Goal: Task Accomplishment & Management: Manage account settings

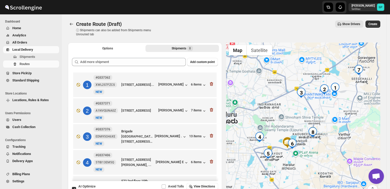
drag, startPoint x: 322, startPoint y: 154, endPoint x: 324, endPoint y: 147, distance: 7.5
click at [324, 147] on div at bounding box center [303, 122] width 154 height 159
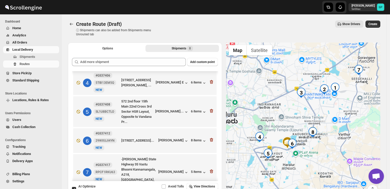
scroll to position [118, 0]
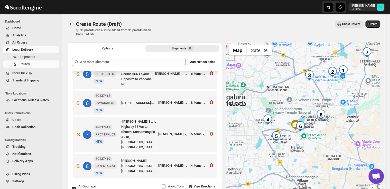
drag, startPoint x: 335, startPoint y: 145, endPoint x: 343, endPoint y: 128, distance: 19.0
click at [343, 128] on div at bounding box center [303, 122] width 154 height 159
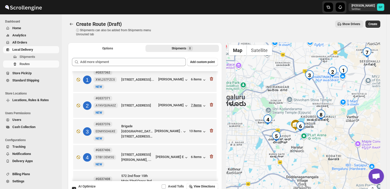
scroll to position [0, 0]
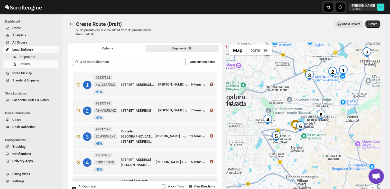
click at [211, 87] on icon "button" at bounding box center [211, 84] width 5 height 5
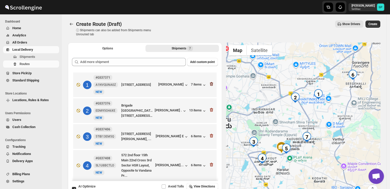
click at [210, 86] on icon "button" at bounding box center [211, 84] width 5 height 5
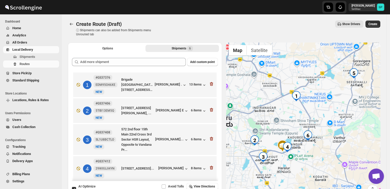
click at [210, 86] on icon "button" at bounding box center [211, 84] width 5 height 5
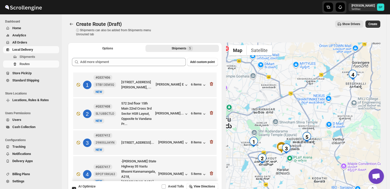
click at [210, 86] on icon "button" at bounding box center [211, 84] width 5 height 5
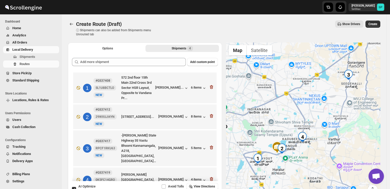
click at [210, 86] on icon "button" at bounding box center [211, 87] width 3 height 4
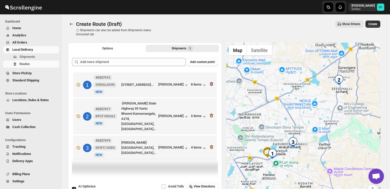
click at [210, 86] on icon "button" at bounding box center [211, 84] width 5 height 5
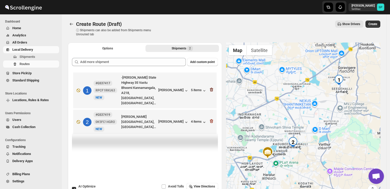
click at [211, 89] on icon "button" at bounding box center [211, 90] width 1 height 2
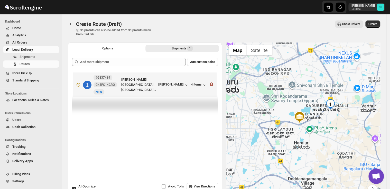
click at [211, 85] on icon "button" at bounding box center [211, 85] width 1 height 2
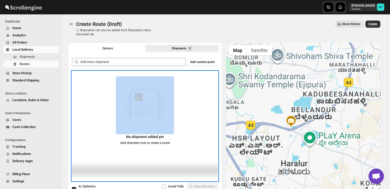
click at [212, 85] on div "No shipment added yet Add shipment now to create a route!" at bounding box center [145, 112] width 146 height 73
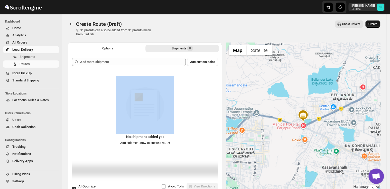
click at [377, 23] on span "Create" at bounding box center [372, 24] width 9 height 4
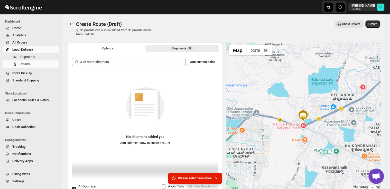
click at [16, 51] on span "Local Delivery" at bounding box center [22, 50] width 21 height 4
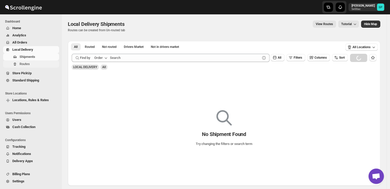
click at [27, 64] on span "Routes" at bounding box center [25, 64] width 10 height 4
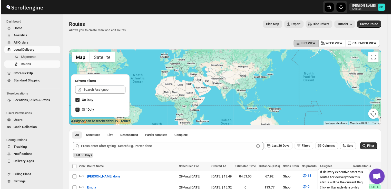
scroll to position [26, 0]
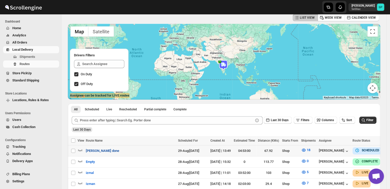
click at [90, 150] on span "[PERSON_NAME] done" at bounding box center [102, 151] width 33 height 5
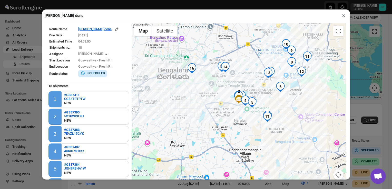
click at [344, 17] on button "×" at bounding box center [343, 15] width 7 height 7
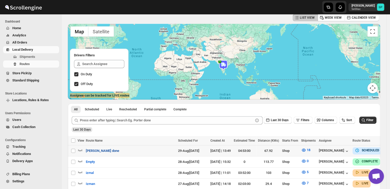
click at [97, 151] on span "[PERSON_NAME] done" at bounding box center [102, 151] width 33 height 5
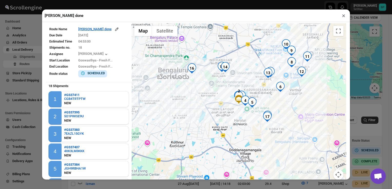
click at [343, 17] on button "×" at bounding box center [343, 15] width 7 height 7
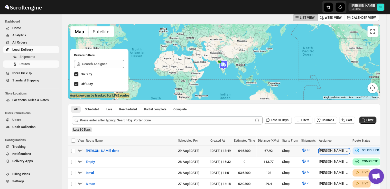
click at [323, 150] on div "[PERSON_NAME]" at bounding box center [333, 151] width 31 height 5
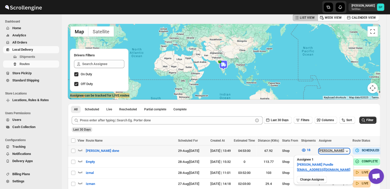
click at [323, 150] on div "[PERSON_NAME]" at bounding box center [333, 151] width 31 height 5
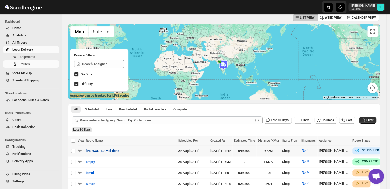
click at [96, 152] on span "[PERSON_NAME] done" at bounding box center [102, 151] width 33 height 5
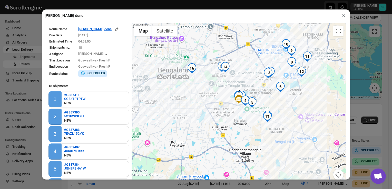
click at [344, 16] on button "×" at bounding box center [343, 15] width 7 height 7
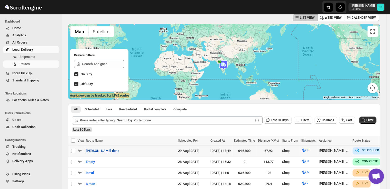
click at [94, 149] on span "[PERSON_NAME] done" at bounding box center [102, 151] width 33 height 5
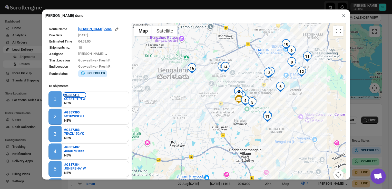
click at [71, 94] on b "#GS37411" at bounding box center [71, 95] width 15 height 4
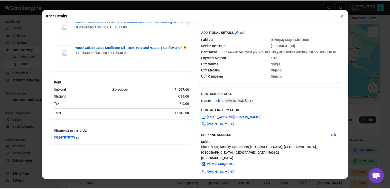
scroll to position [0, 0]
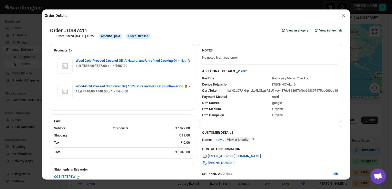
click at [345, 15] on button "×" at bounding box center [343, 15] width 7 height 7
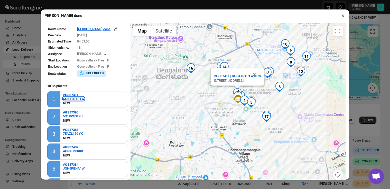
click at [73, 99] on div "CGB4TRTPTW" at bounding box center [73, 99] width 21 height 4
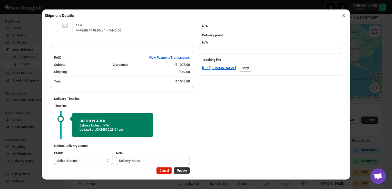
scroll to position [233, 0]
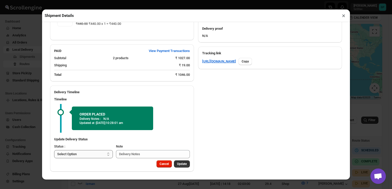
click at [92, 154] on select "Select Option PICKED UP OUT FOR DELIVERY RESCHEDULE DELIVERED CANCELLED" at bounding box center [83, 154] width 59 height 8
select select "PICKED_UP"
click at [54, 150] on select "Select Option PICKED UP OUT FOR DELIVERY RESCHEDULE DELIVERED CANCELLED" at bounding box center [83, 154] width 59 height 8
click at [77, 157] on select "Select Option PICKED UP OUT FOR DELIVERY RESCHEDULE DELIVERED CANCELLED" at bounding box center [82, 154] width 57 height 8
click at [54, 150] on select "Select Option PICKED UP OUT FOR DELIVERY RESCHEDULE DELIVERED CANCELLED" at bounding box center [82, 154] width 57 height 8
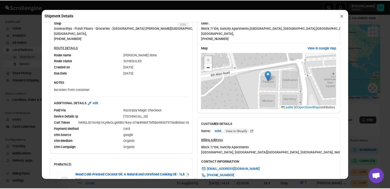
scroll to position [0, 0]
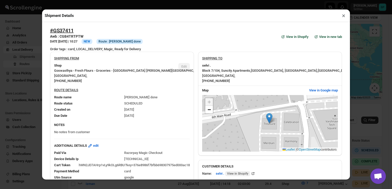
click at [343, 16] on button "×" at bounding box center [343, 15] width 7 height 7
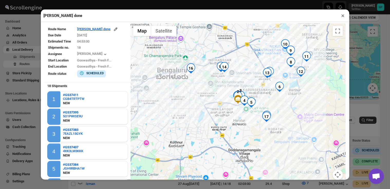
click at [343, 16] on button "×" at bounding box center [342, 15] width 7 height 7
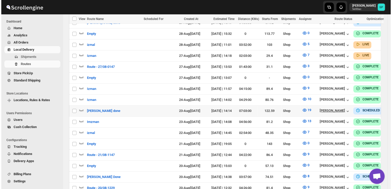
scroll to position [103, 0]
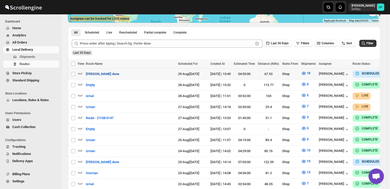
click at [99, 73] on span "[PERSON_NAME] done" at bounding box center [102, 74] width 33 height 5
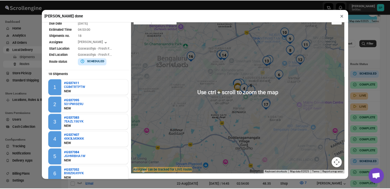
scroll to position [4, 0]
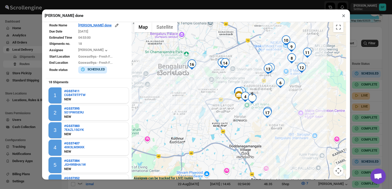
click at [342, 17] on button "×" at bounding box center [343, 15] width 7 height 7
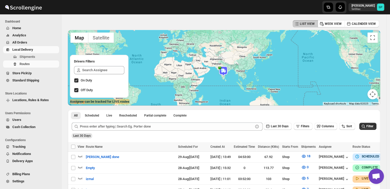
scroll to position [0, 0]
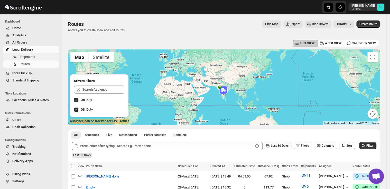
click at [24, 58] on span "Shipments" at bounding box center [28, 57] width 16 height 4
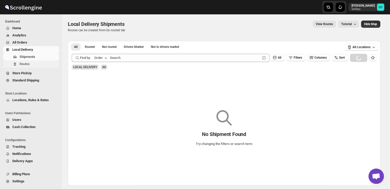
click at [24, 64] on span "Routes" at bounding box center [25, 64] width 10 height 4
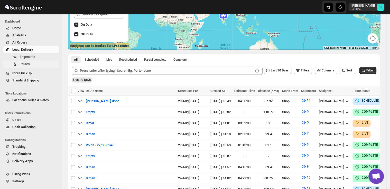
scroll to position [51, 0]
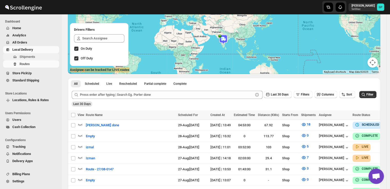
click at [38, 57] on span "Shipments" at bounding box center [39, 56] width 38 height 5
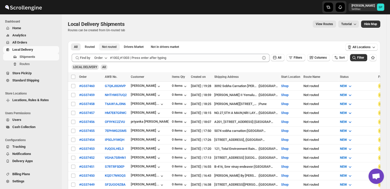
click at [106, 47] on span "Not routed" at bounding box center [109, 47] width 15 height 4
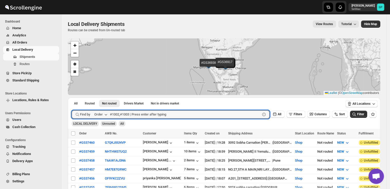
click at [105, 113] on icon "button" at bounding box center [105, 114] width 5 height 5
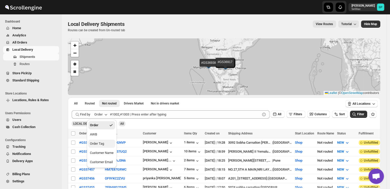
click at [101, 145] on div "Order Tag" at bounding box center [97, 143] width 14 height 5
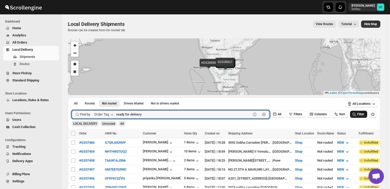
type input "ready for delivery"
click at [364, 116] on span "Filter" at bounding box center [360, 115] width 7 height 4
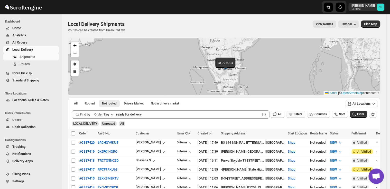
click at [302, 113] on span "Filters" at bounding box center [297, 115] width 8 height 4
click at [295, 135] on span "Add Filter" at bounding box center [299, 135] width 13 height 4
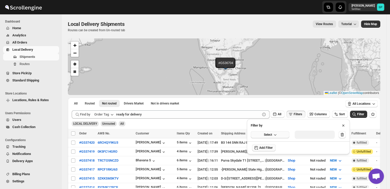
click at [258, 137] on button "Select" at bounding box center [269, 134] width 38 height 7
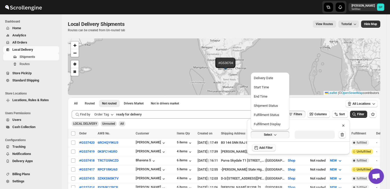
click at [263, 118] on div "Fulfillment Status" at bounding box center [266, 115] width 25 height 5
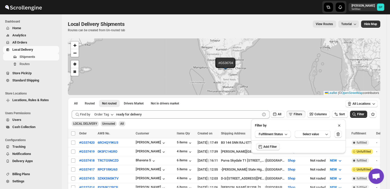
click at [306, 134] on div "Select value" at bounding box center [310, 134] width 26 height 4
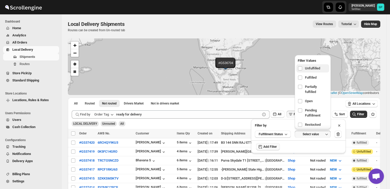
click at [311, 65] on label "Unfulfilled" at bounding box center [312, 68] width 33 height 8
click at [302, 66] on input "checkbox" at bounding box center [300, 68] width 4 height 4
checkbox input "true"
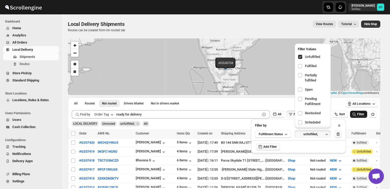
click at [360, 114] on span "Filter" at bounding box center [360, 115] width 7 height 4
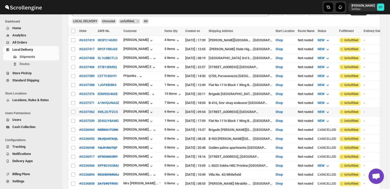
scroll to position [77, 0]
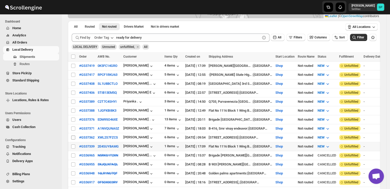
click at [72, 145] on input "Select shipment" at bounding box center [73, 147] width 4 height 4
checkbox input "true"
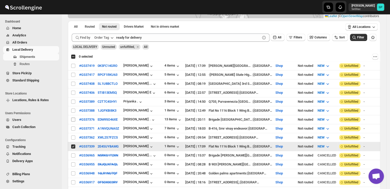
click at [72, 136] on input "Select shipment" at bounding box center [73, 138] width 4 height 4
checkbox input "true"
click at [72, 127] on input "Select shipment" at bounding box center [73, 129] width 4 height 4
checkbox input "true"
click at [73, 119] on input "Select shipment" at bounding box center [73, 120] width 4 height 4
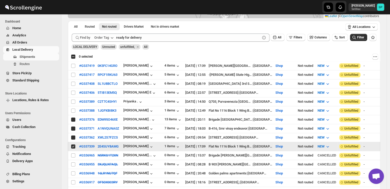
checkbox input "true"
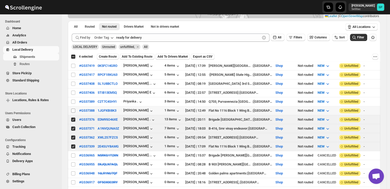
click at [74, 109] on input "Select shipment" at bounding box center [73, 111] width 4 height 4
checkbox input "true"
click at [74, 100] on input "Select shipment" at bounding box center [73, 102] width 4 height 4
checkbox input "true"
click at [74, 91] on input "Select shipment" at bounding box center [73, 93] width 4 height 4
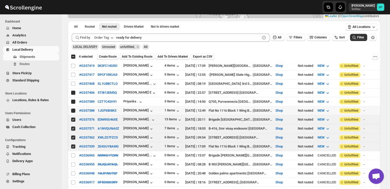
checkbox input "true"
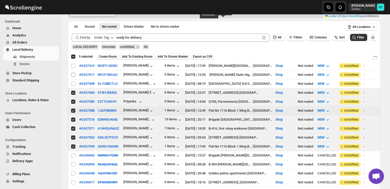
click at [74, 84] on input "Select shipment" at bounding box center [73, 84] width 4 height 4
checkbox input "true"
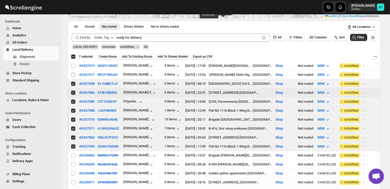
click at [74, 75] on input "Select shipment" at bounding box center [73, 75] width 4 height 4
checkbox input "true"
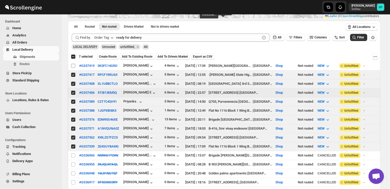
click at [74, 67] on input "Select shipment" at bounding box center [73, 66] width 4 height 4
checkbox input "true"
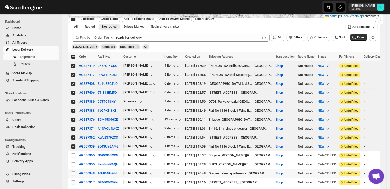
scroll to position [128, 0]
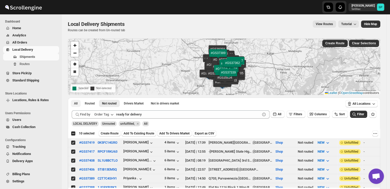
click at [77, 103] on span "All" at bounding box center [76, 104] width 4 height 4
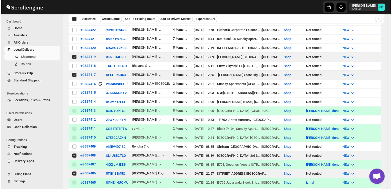
scroll to position [462, 0]
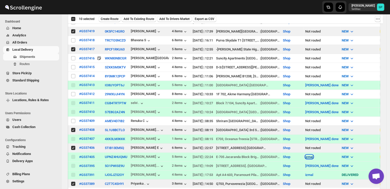
click at [313, 155] on button "izmal" at bounding box center [309, 157] width 8 height 4
click at [310, 158] on span "View Route" at bounding box center [311, 155] width 16 height 5
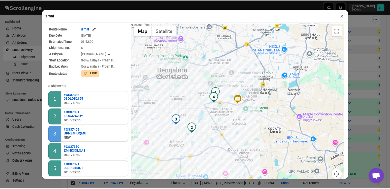
scroll to position [30, 0]
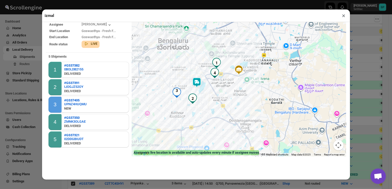
click at [343, 17] on button "×" at bounding box center [343, 15] width 7 height 7
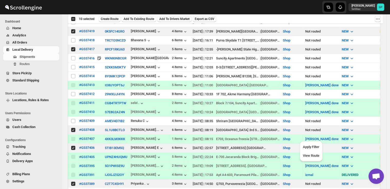
click at [321, 154] on div "izmal" at bounding box center [321, 156] width 33 height 5
click at [295, 170] on div "Shop" at bounding box center [290, 173] width 21 height 7
click at [316, 137] on button "[PERSON_NAME] done" at bounding box center [321, 139] width 33 height 4
click at [313, 155] on button "izmal" at bounding box center [309, 157] width 8 height 4
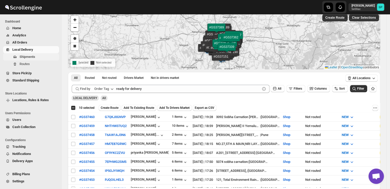
scroll to position [0, 0]
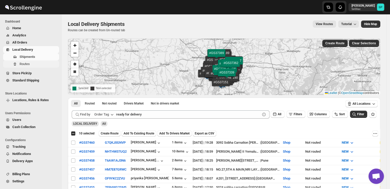
click at [29, 62] on span "Routes" at bounding box center [25, 64] width 10 height 4
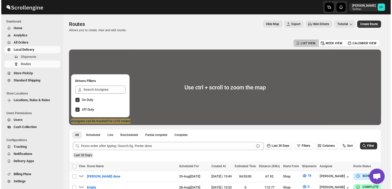
scroll to position [103, 0]
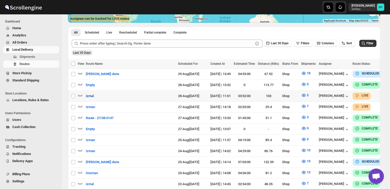
click at [89, 97] on span "izmal" at bounding box center [90, 96] width 8 height 5
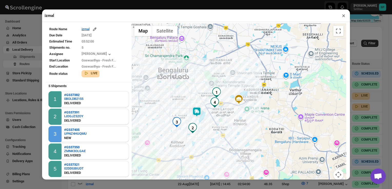
click at [343, 18] on button "×" at bounding box center [343, 15] width 7 height 7
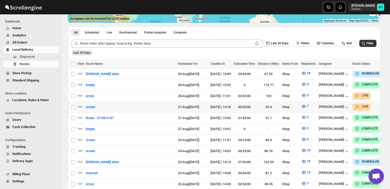
click at [178, 105] on span "27-Aug | [DATE]" at bounding box center [188, 107] width 21 height 4
click at [298, 106] on button "7" at bounding box center [305, 106] width 14 height 8
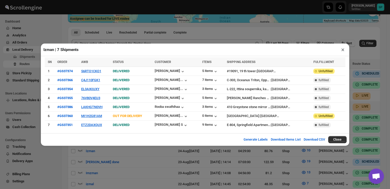
click at [343, 52] on button "×" at bounding box center [342, 49] width 7 height 7
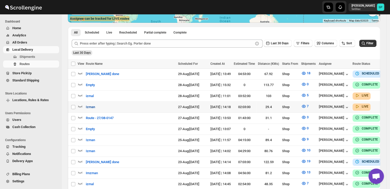
click at [91, 105] on span "Izman" at bounding box center [90, 107] width 9 height 5
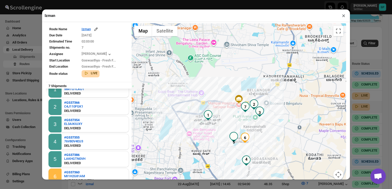
scroll to position [30, 0]
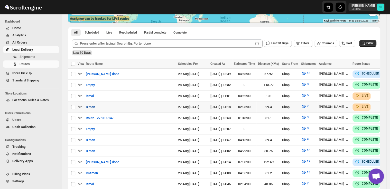
click at [92, 105] on span "Izman" at bounding box center [90, 107] width 9 height 5
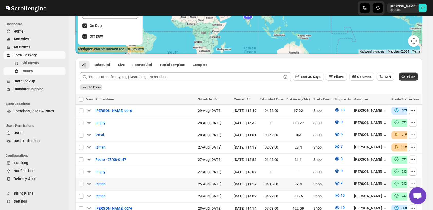
scroll to position [77, 0]
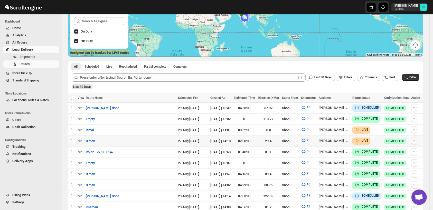
click at [389, 141] on icon "button" at bounding box center [415, 141] width 1 height 1
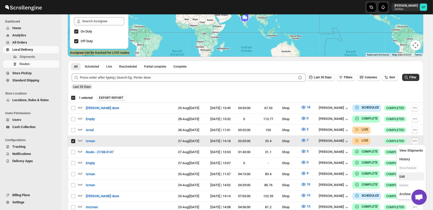
click at [389, 179] on span "Edit" at bounding box center [411, 176] width 24 height 5
checkbox input "false"
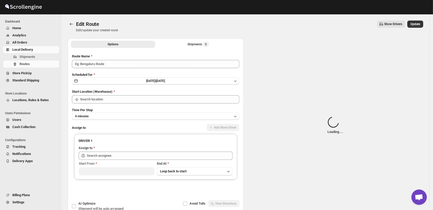
type input "Izman"
type input "Shop"
type input "[PERSON_NAME] ([EMAIL_ADDRESS][DOMAIN_NAME])"
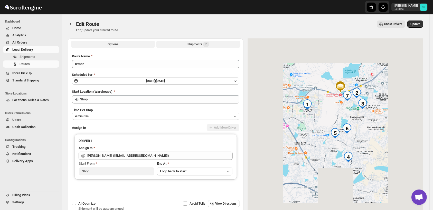
click at [199, 45] on div "Shipments 7" at bounding box center [198, 44] width 21 height 5
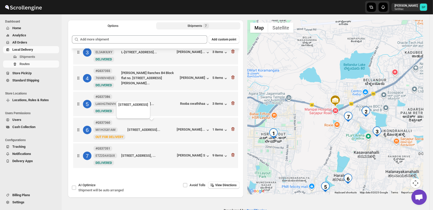
scroll to position [28, 0]
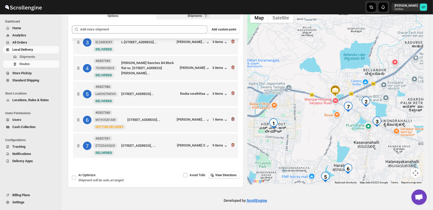
click at [232, 119] on icon "button" at bounding box center [232, 120] width 3 height 4
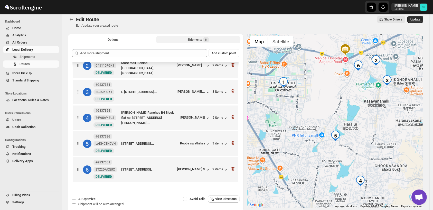
scroll to position [0, 0]
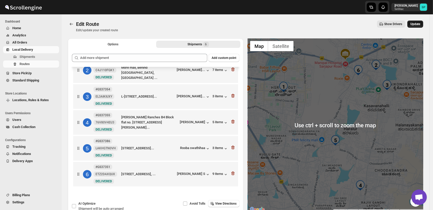
click at [389, 25] on span "Update" at bounding box center [415, 24] width 10 height 4
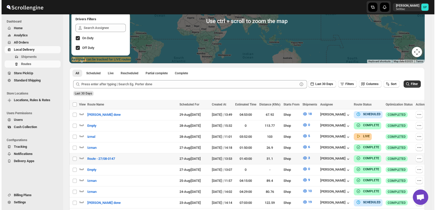
scroll to position [114, 0]
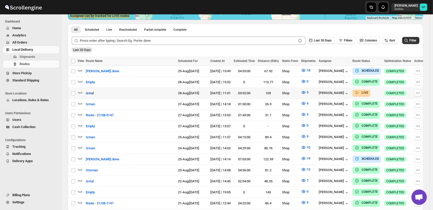
click at [91, 92] on span "izmal" at bounding box center [90, 93] width 8 height 5
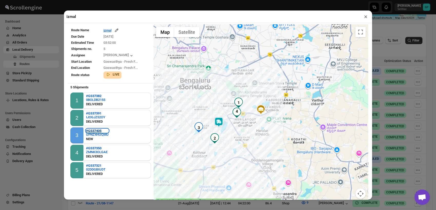
click at [99, 131] on b "#GS37405" at bounding box center [93, 131] width 15 height 4
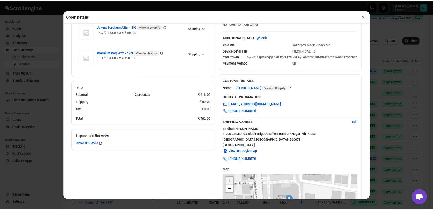
scroll to position [85, 0]
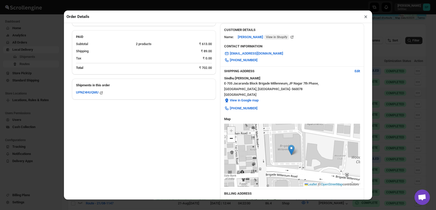
click at [366, 17] on button "×" at bounding box center [365, 16] width 7 height 7
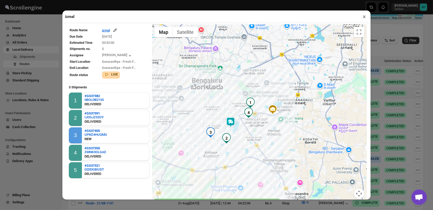
click at [365, 16] on button "×" at bounding box center [363, 16] width 7 height 7
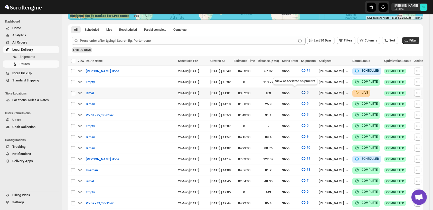
click at [302, 93] on icon "button" at bounding box center [304, 92] width 4 height 3
click at [389, 93] on icon "button" at bounding box center [417, 93] width 5 height 5
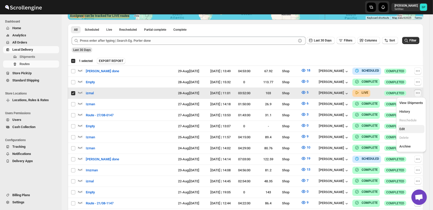
click at [389, 127] on span "Edit" at bounding box center [411, 129] width 24 height 5
checkbox input "false"
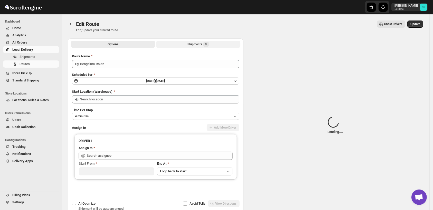
type input "izmal"
click at [192, 44] on div "Shipments Loading..." at bounding box center [198, 44] width 33 height 5
type input "Shop"
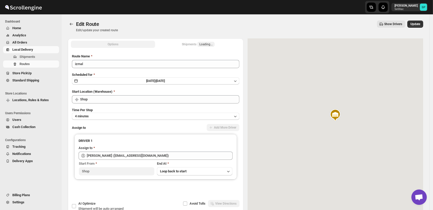
type input "[PERSON_NAME] ([EMAIL_ADDRESS][DOMAIN_NAME])"
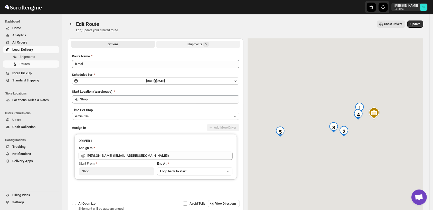
click at [194, 44] on div "Shipments 5" at bounding box center [198, 44] width 21 height 5
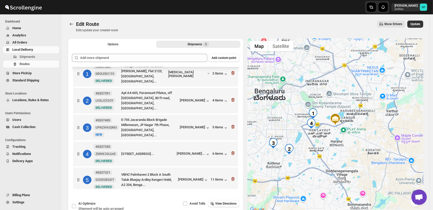
scroll to position [11, 0]
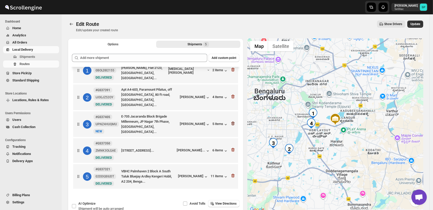
click at [230, 122] on icon "button" at bounding box center [232, 123] width 5 height 5
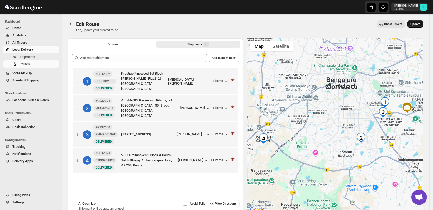
click at [389, 26] on button "Update" at bounding box center [415, 24] width 16 height 7
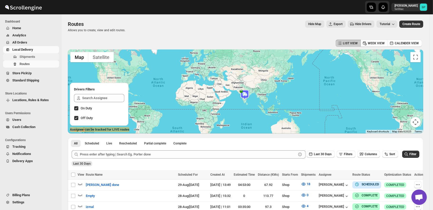
click at [26, 56] on span "Shipments" at bounding box center [28, 57] width 16 height 4
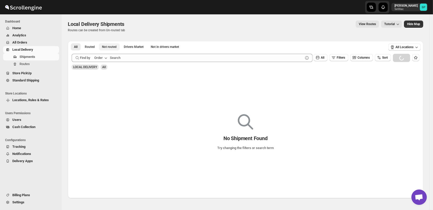
click at [110, 46] on span "Not routed" at bounding box center [109, 47] width 15 height 4
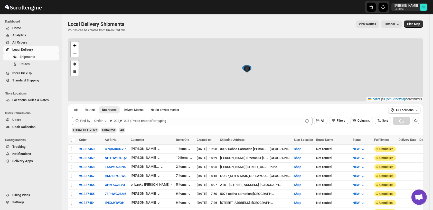
click at [103, 58] on div "+ − Draw a polygon Draw a rectangle Leaflet | © OpenStreetMap contributors" at bounding box center [245, 69] width 355 height 63
click at [102, 122] on div "Loading shipments…" at bounding box center [245, 129] width 355 height 14
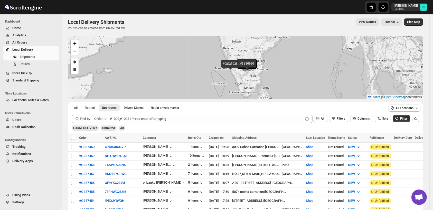
scroll to position [57, 0]
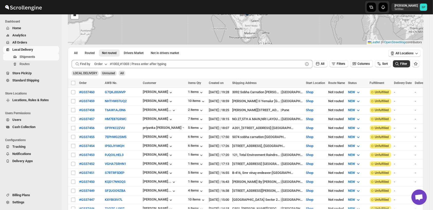
click at [103, 64] on div "Order" at bounding box center [98, 64] width 8 height 5
click at [100, 95] on div "Order Tag" at bounding box center [97, 93] width 14 height 5
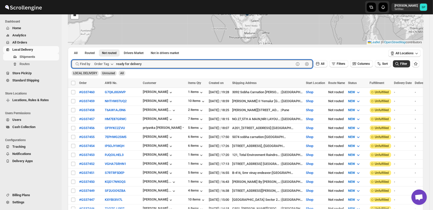
type input "ready for delivery"
click at [72, 47] on button "Submit" at bounding box center [79, 49] width 15 height 5
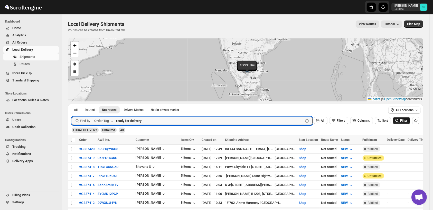
click at [389, 119] on span "Filter" at bounding box center [403, 121] width 7 height 4
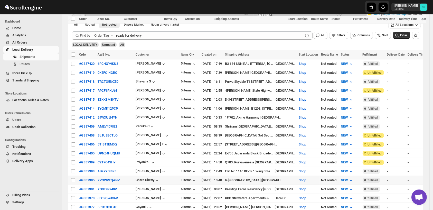
scroll to position [199, 0]
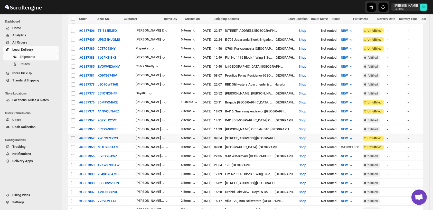
click at [73, 137] on input "Select shipment" at bounding box center [73, 139] width 4 height 4
checkbox input "true"
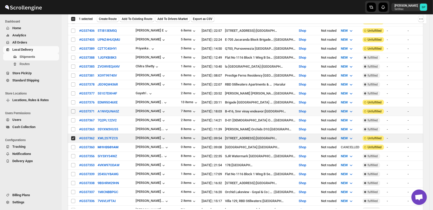
click at [71, 110] on input "Select shipment" at bounding box center [73, 112] width 4 height 4
checkbox input "true"
click at [74, 101] on input "Select shipment" at bounding box center [73, 103] width 4 height 4
checkbox input "true"
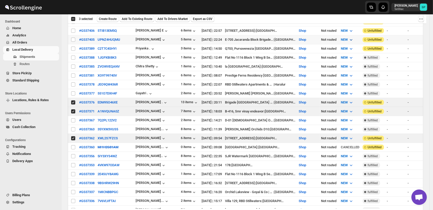
scroll to position [142, 0]
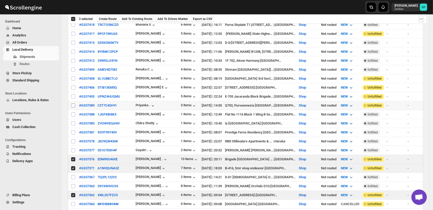
click at [72, 104] on input "Select shipment" at bounding box center [73, 106] width 4 height 4
checkbox input "true"
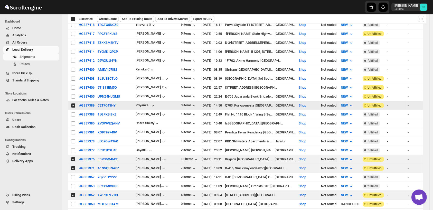
click at [73, 95] on input "Select shipment" at bounding box center [73, 97] width 4 height 4
checkbox input "true"
click at [72, 86] on input "Select shipment" at bounding box center [73, 88] width 4 height 4
checkbox input "true"
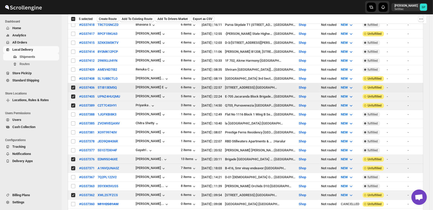
click at [72, 77] on input "Select shipment" at bounding box center [73, 79] width 4 height 4
checkbox input "true"
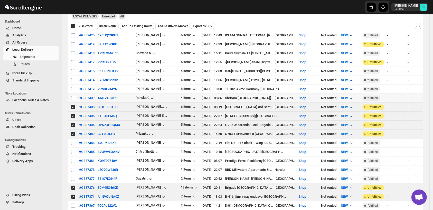
scroll to position [85, 0]
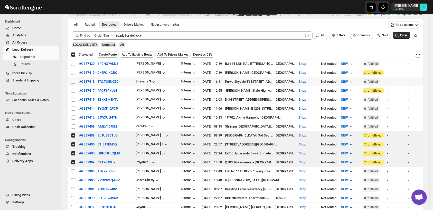
click at [72, 81] on input "Select shipment" at bounding box center [73, 82] width 4 height 4
checkbox input "true"
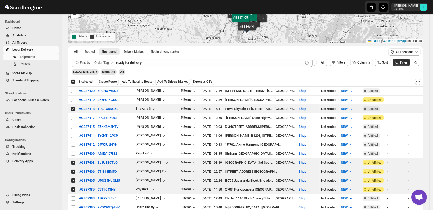
scroll to position [57, 0]
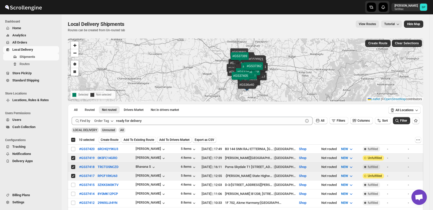
click at [72, 165] on input "Select shipment" at bounding box center [73, 167] width 4 height 4
checkbox input "false"
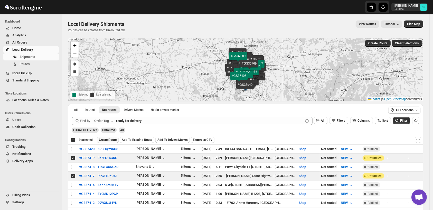
click at [113, 140] on span "Create Route" at bounding box center [108, 140] width 18 height 4
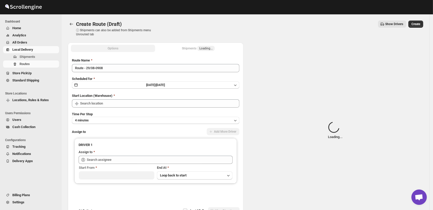
type input "Shop"
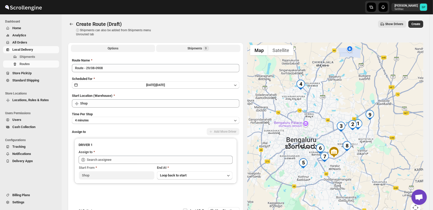
click at [192, 48] on div "Shipments 9" at bounding box center [198, 48] width 21 height 5
